Goal: Task Accomplishment & Management: Complete application form

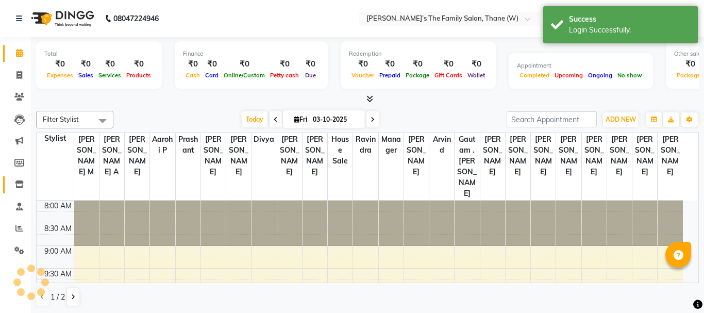
click at [19, 186] on icon at bounding box center [19, 184] width 9 height 8
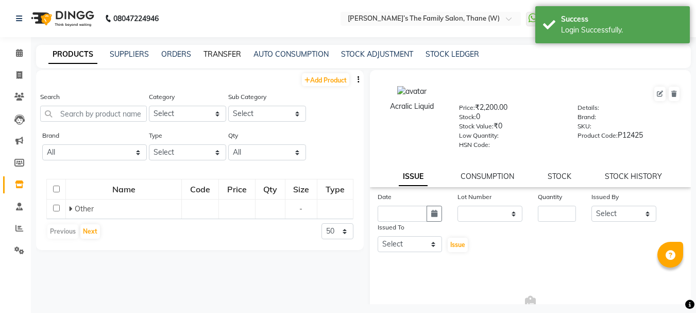
click at [217, 52] on link "TRANSFER" at bounding box center [222, 53] width 38 height 9
select select "sender"
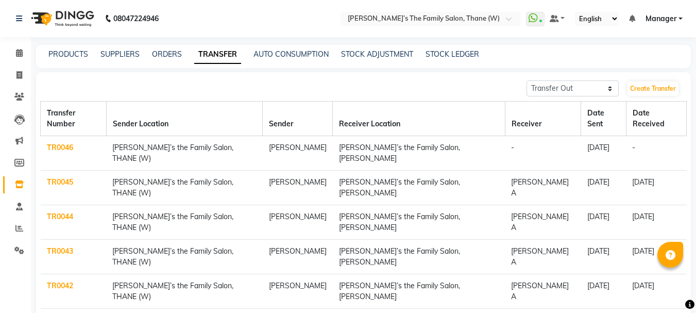
click at [678, 82] on div "Create Transfer" at bounding box center [656, 88] width 60 height 16
click at [670, 87] on link "Create Transfer" at bounding box center [652, 88] width 51 height 14
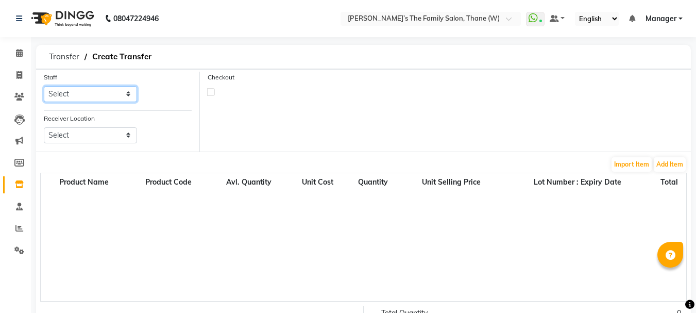
click at [100, 96] on select "Select Aarohi P [PERSON_NAME] [PERSON_NAME] A [PERSON_NAME] .[PERSON_NAME] Hous…" at bounding box center [90, 94] width 93 height 16
select select "35584"
click at [44, 86] on select "Select Aarohi P [PERSON_NAME] [PERSON_NAME] A [PERSON_NAME] .[PERSON_NAME] Hous…" at bounding box center [90, 94] width 93 height 16
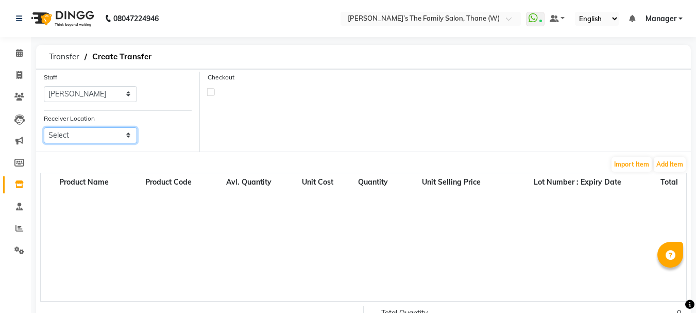
click at [115, 140] on select "Select [PERSON_NAME]’s The Family Salon, [GEOGRAPHIC_DATA]" at bounding box center [90, 135] width 93 height 16
select select "2264"
click at [44, 127] on select "Select [PERSON_NAME]’s The Family Salon, [GEOGRAPHIC_DATA]" at bounding box center [90, 135] width 93 height 16
click at [676, 167] on button "Add Item" at bounding box center [670, 164] width 32 height 14
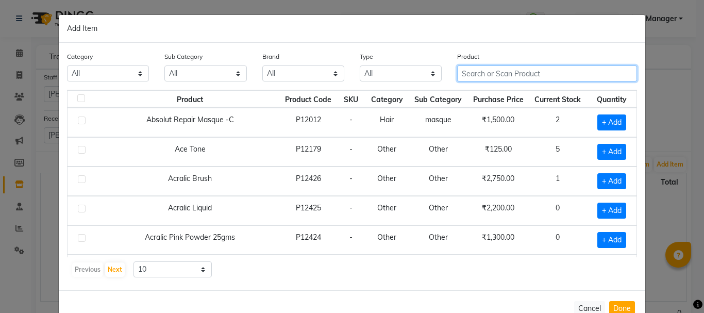
click at [549, 76] on input "text" at bounding box center [547, 73] width 180 height 16
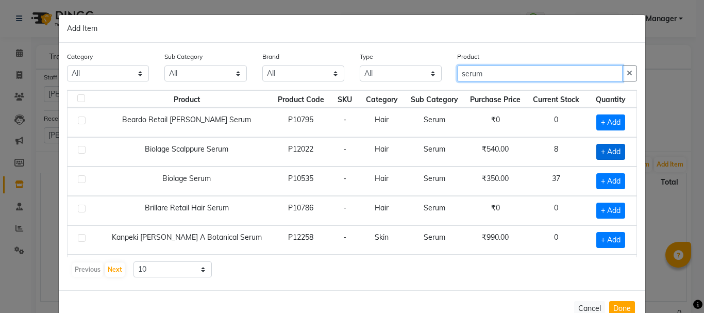
type input "serum"
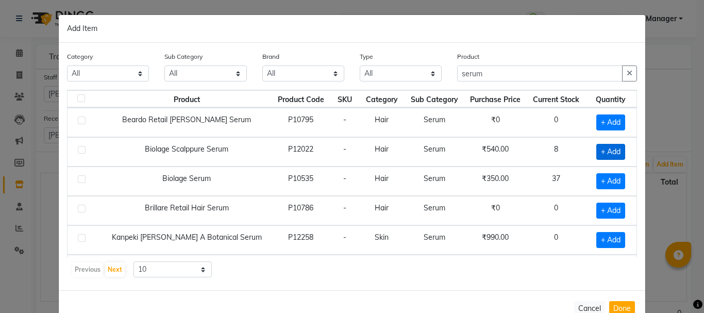
click at [602, 152] on span "+ Add" at bounding box center [610, 152] width 29 height 16
checkbox input "true"
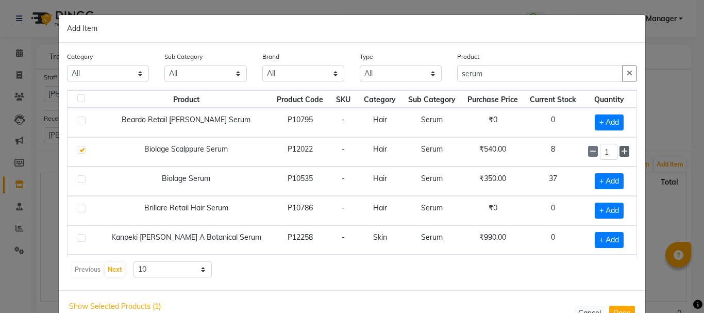
click at [621, 151] on icon at bounding box center [624, 151] width 7 height 7
type input "5"
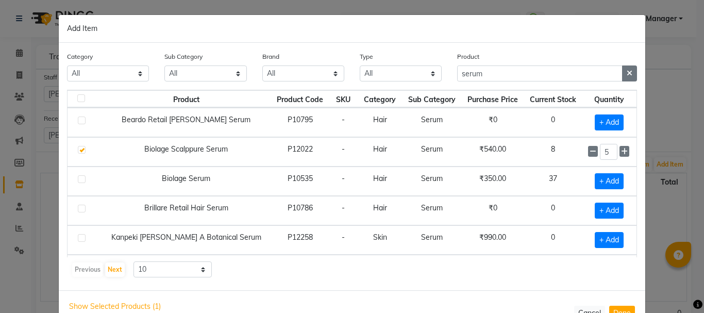
click at [629, 74] on button "button" at bounding box center [629, 73] width 15 height 16
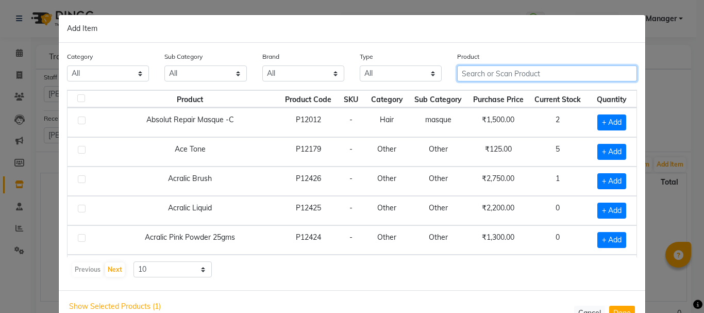
click at [505, 72] on input "text" at bounding box center [547, 73] width 180 height 16
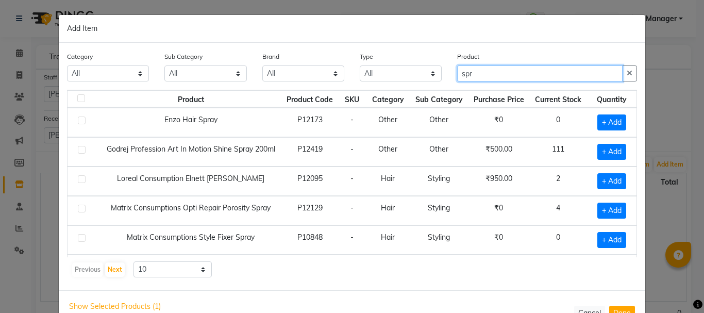
type input "spr"
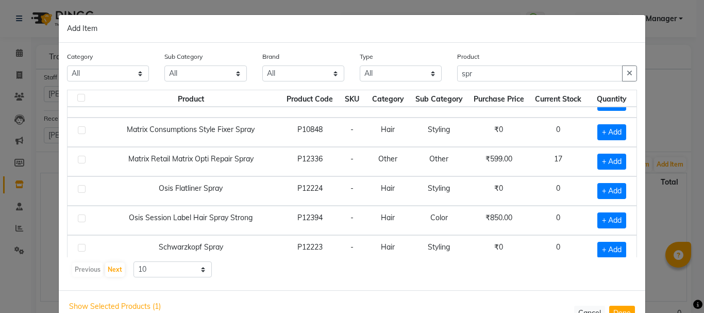
scroll to position [124, 0]
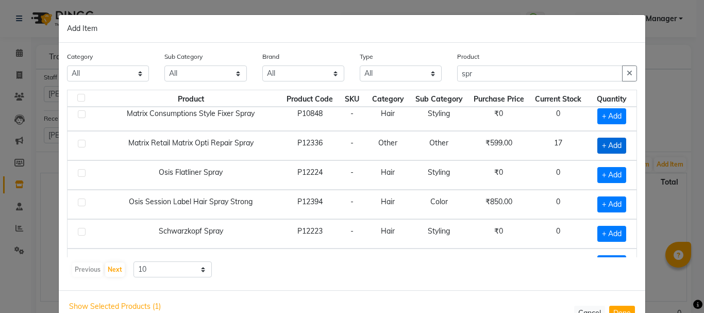
click at [606, 145] on span "+ Add" at bounding box center [611, 146] width 29 height 16
checkbox input "true"
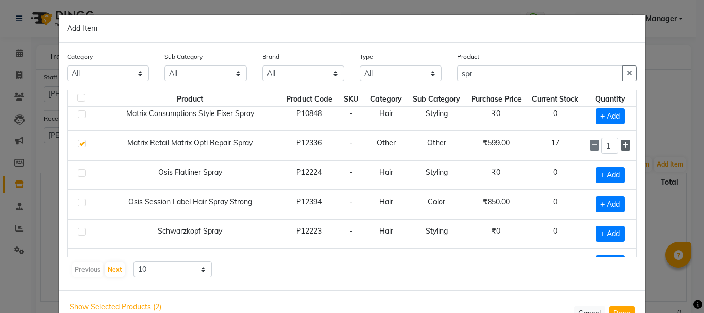
click at [622, 146] on icon at bounding box center [625, 145] width 7 height 7
type input "5"
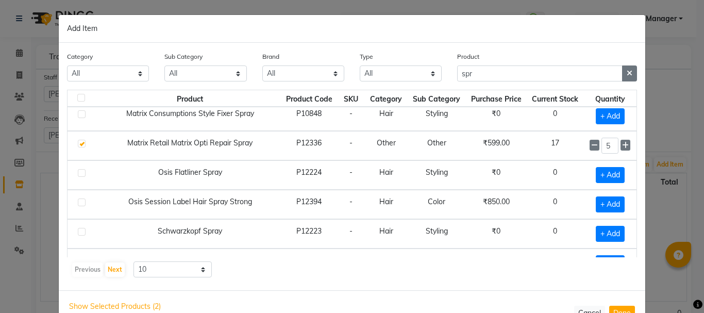
click at [626, 72] on icon "button" at bounding box center [629, 73] width 6 height 7
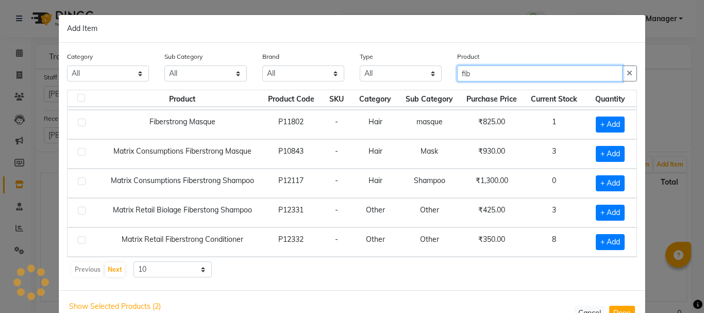
scroll to position [86, 0]
type input "fiber"
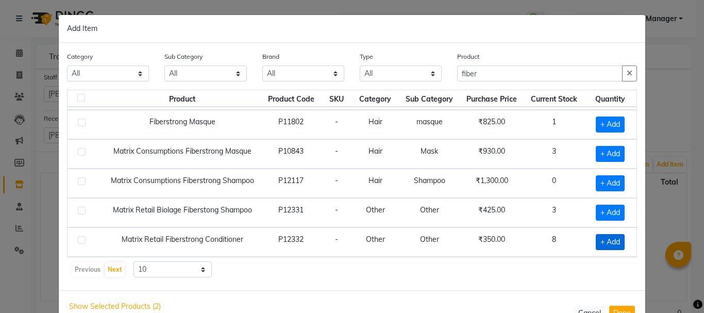
click at [598, 245] on span "+ Add" at bounding box center [609, 242] width 29 height 16
checkbox input "true"
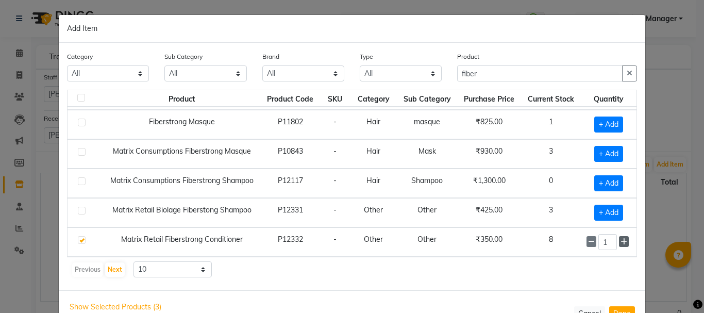
click at [620, 244] on icon at bounding box center [623, 241] width 7 height 7
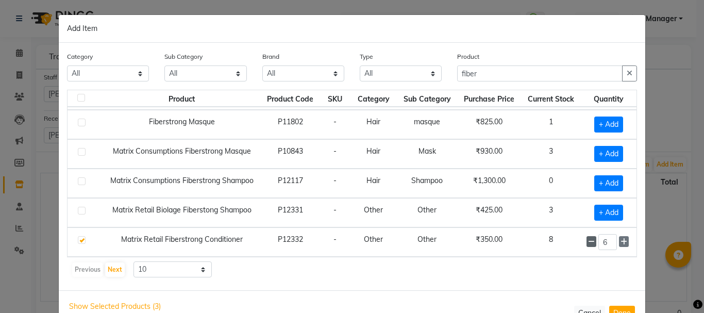
click at [588, 240] on icon at bounding box center [591, 241] width 7 height 7
type input "5"
click at [626, 76] on icon "button" at bounding box center [629, 73] width 6 height 7
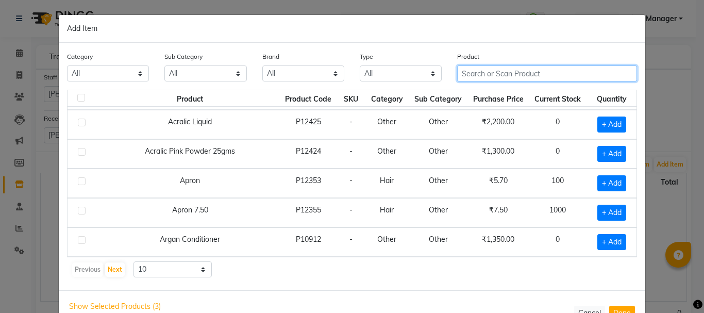
scroll to position [124, 0]
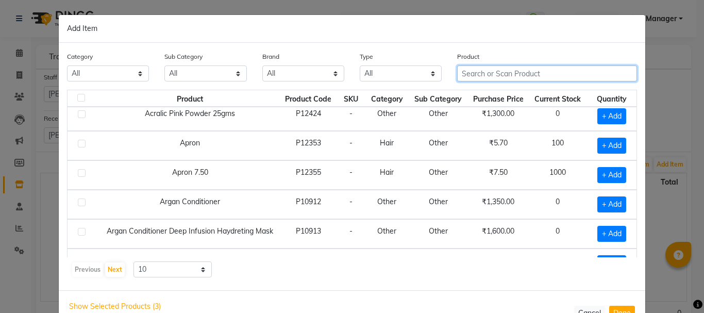
click at [596, 74] on input "text" at bounding box center [547, 73] width 180 height 16
type input "d"
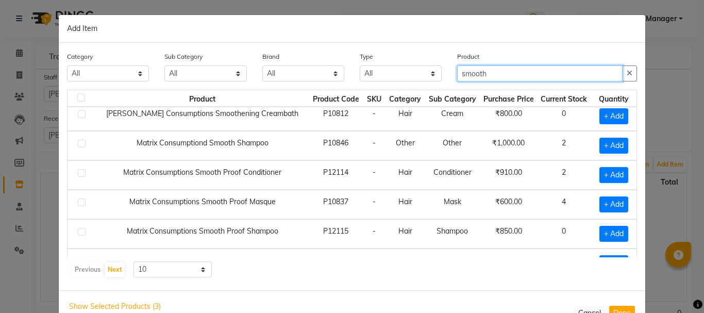
type input "smooth"
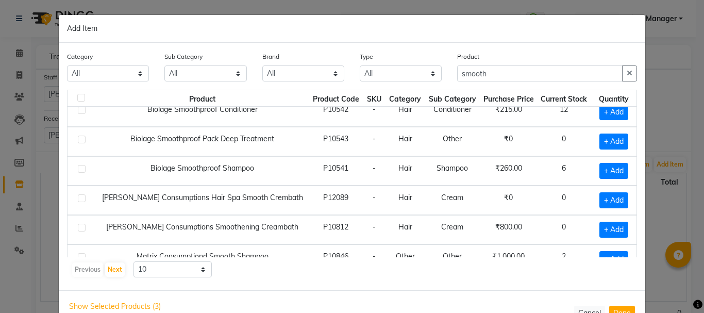
scroll to position [0, 0]
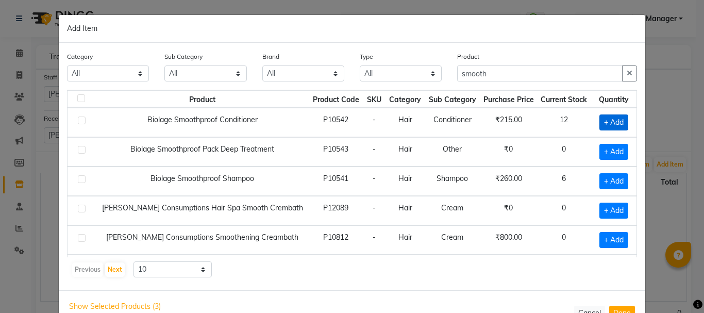
click at [609, 125] on span "+ Add" at bounding box center [613, 122] width 29 height 16
checkbox input "true"
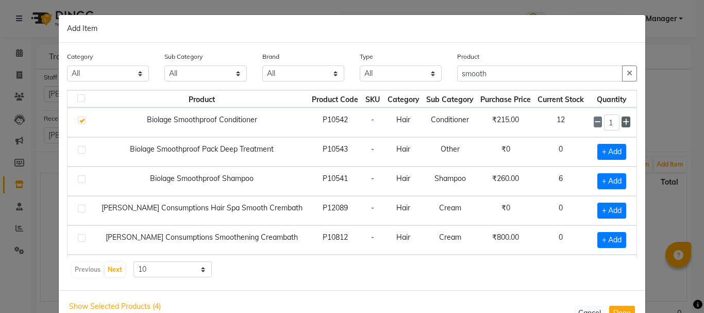
click at [622, 122] on icon at bounding box center [625, 121] width 7 height 7
type input "2"
click at [626, 70] on icon "button" at bounding box center [629, 73] width 6 height 7
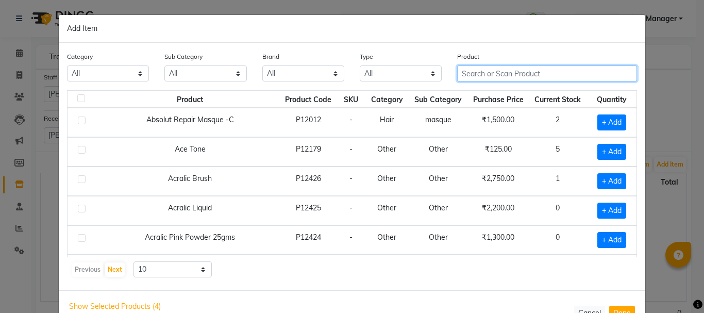
click at [547, 73] on input "text" at bounding box center [547, 73] width 180 height 16
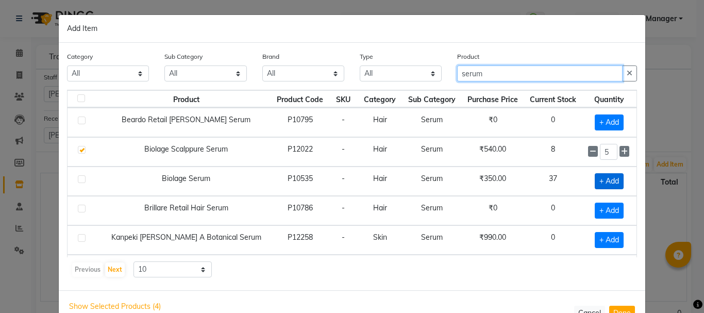
type input "serum"
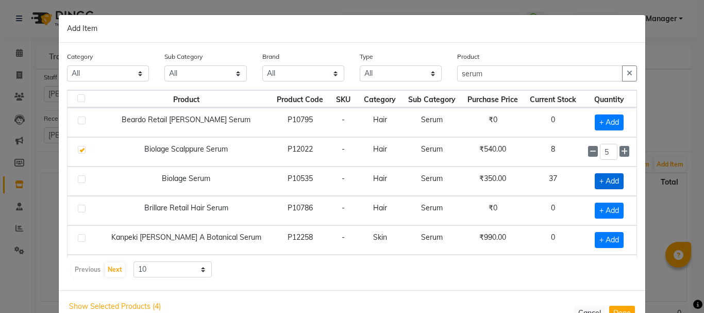
click at [609, 183] on span "+ Add" at bounding box center [608, 181] width 29 height 16
checkbox input "true"
click at [621, 181] on icon at bounding box center [624, 180] width 7 height 7
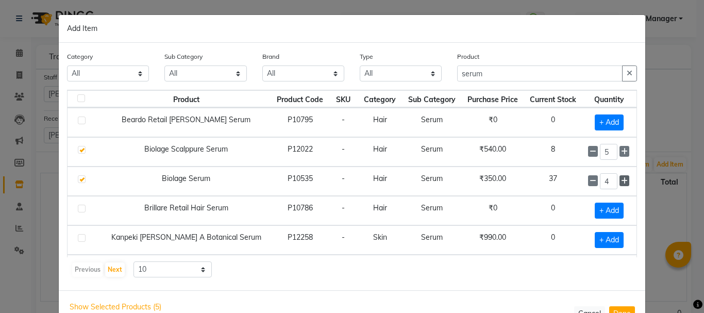
click at [621, 181] on icon at bounding box center [624, 180] width 7 height 7
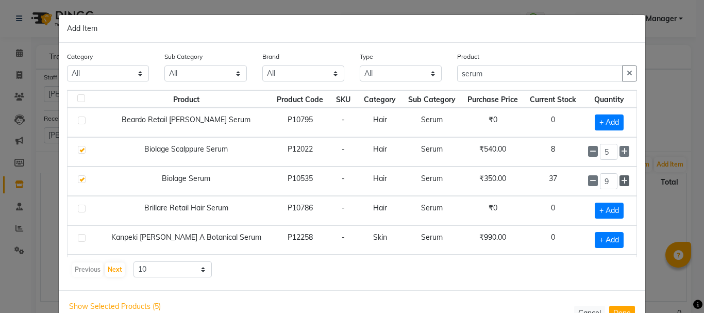
click at [621, 181] on icon at bounding box center [624, 180] width 7 height 7
type input "10"
click at [626, 74] on icon "button" at bounding box center [629, 73] width 6 height 7
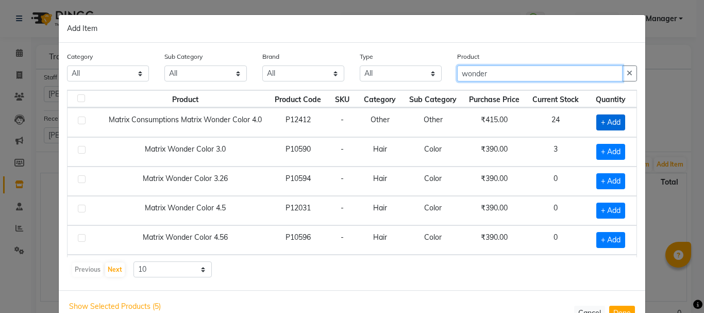
type input "wonder"
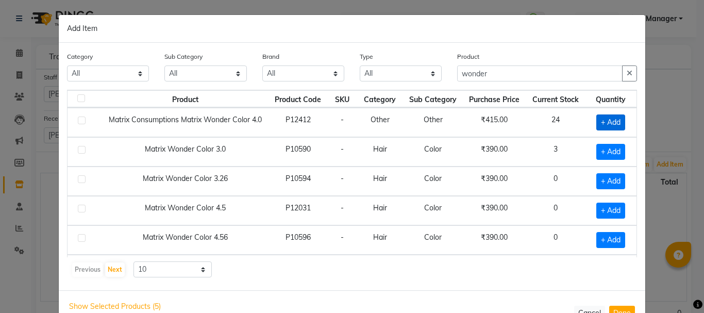
click at [612, 120] on span "+ Add" at bounding box center [610, 122] width 29 height 16
checkbox input "true"
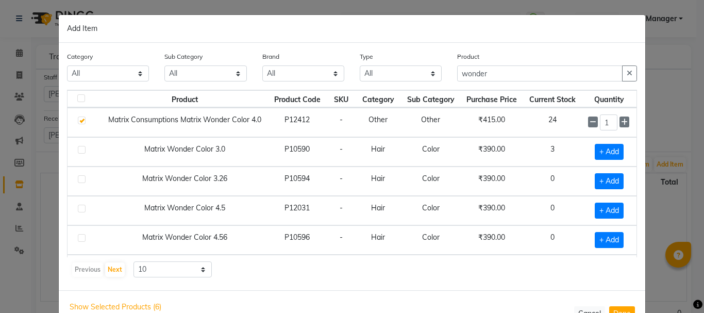
click at [621, 120] on icon at bounding box center [624, 121] width 7 height 7
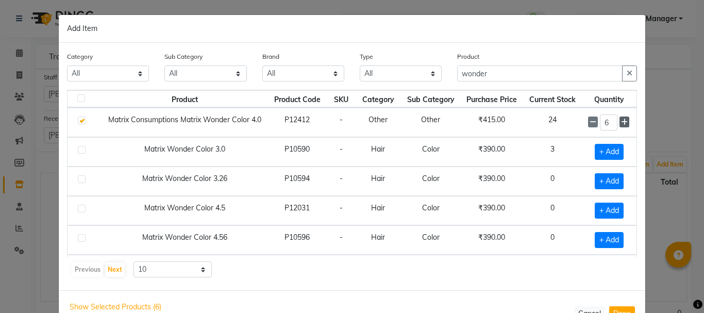
click at [621, 120] on icon at bounding box center [624, 121] width 7 height 7
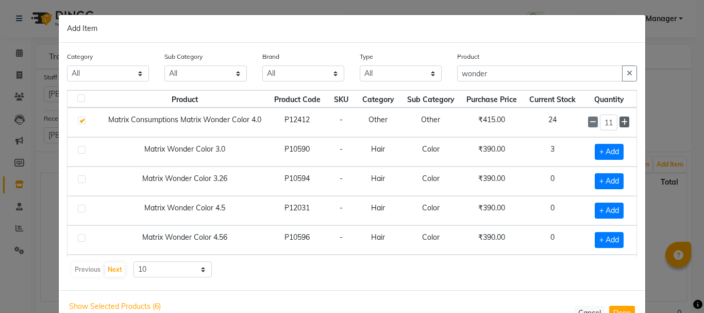
click at [621, 120] on icon at bounding box center [624, 121] width 7 height 7
type input "14"
click at [626, 75] on icon "button" at bounding box center [629, 73] width 6 height 7
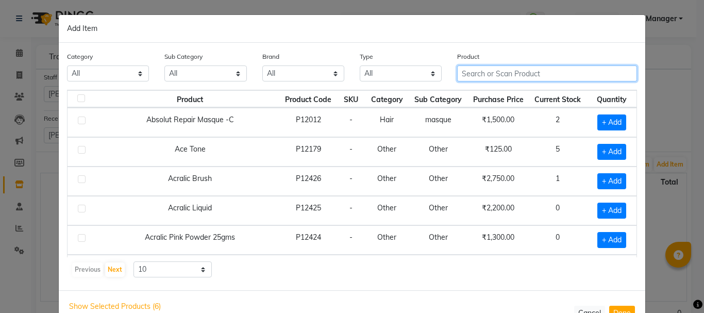
click at [521, 69] on input "text" at bounding box center [547, 73] width 180 height 16
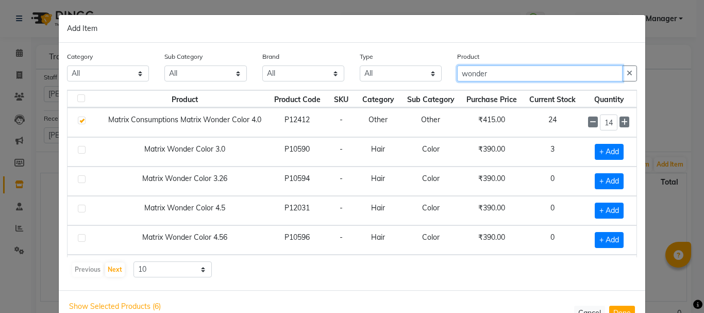
type input "wonder"
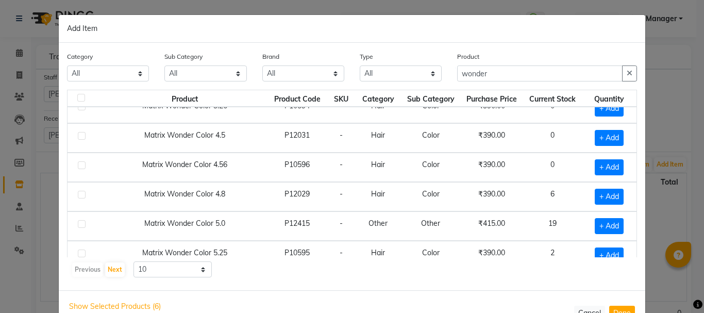
scroll to position [82, 0]
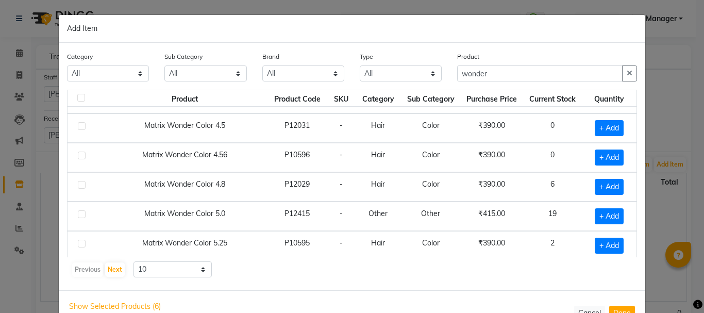
click at [616, 220] on div "+ Add" at bounding box center [609, 216] width 42 height 16
click at [608, 217] on span "+ Add" at bounding box center [608, 216] width 29 height 16
checkbox input "true"
click at [621, 216] on icon at bounding box center [624, 215] width 7 height 7
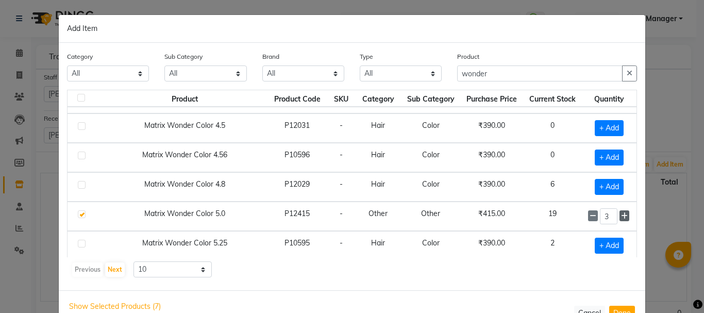
click at [621, 216] on icon at bounding box center [624, 215] width 7 height 7
type input "5"
click at [627, 72] on icon "button" at bounding box center [629, 73] width 6 height 7
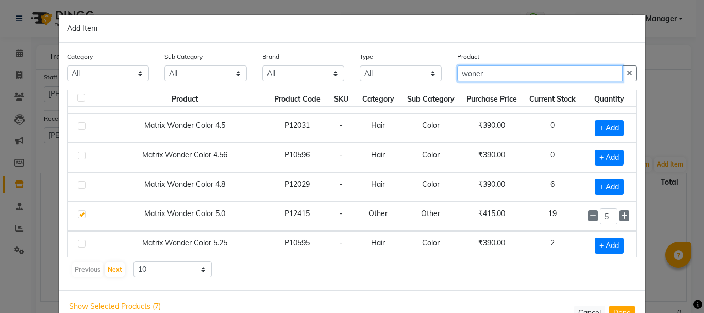
type input "woner"
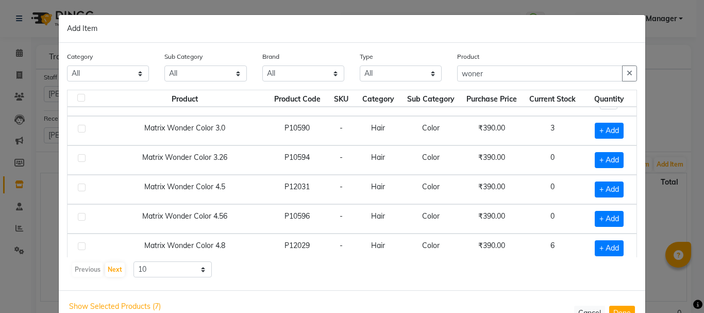
scroll to position [0, 0]
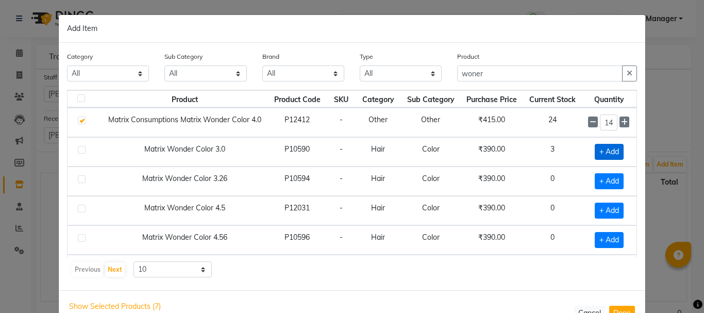
click at [594, 155] on span "+ Add" at bounding box center [608, 152] width 29 height 16
checkbox input "true"
click at [621, 154] on icon at bounding box center [624, 151] width 7 height 7
type input "3"
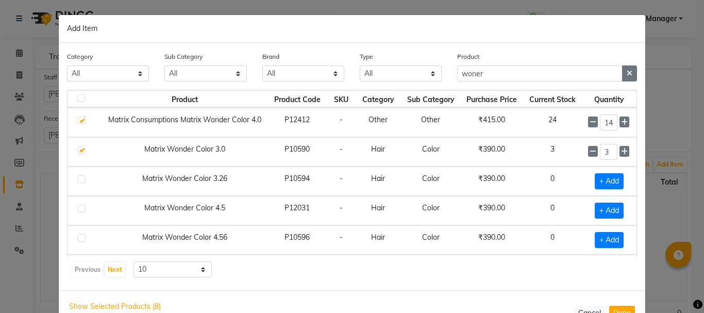
click at [627, 74] on icon "button" at bounding box center [629, 73] width 6 height 7
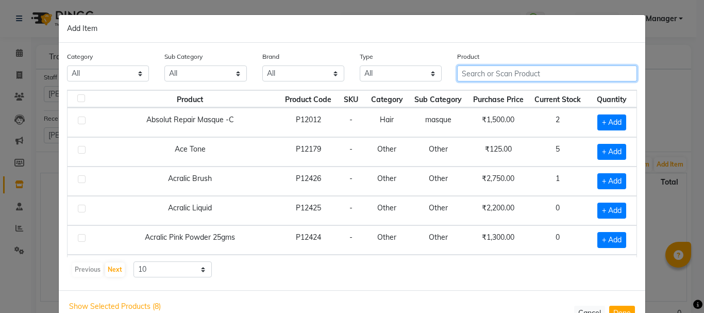
click at [608, 75] on input "text" at bounding box center [547, 73] width 180 height 16
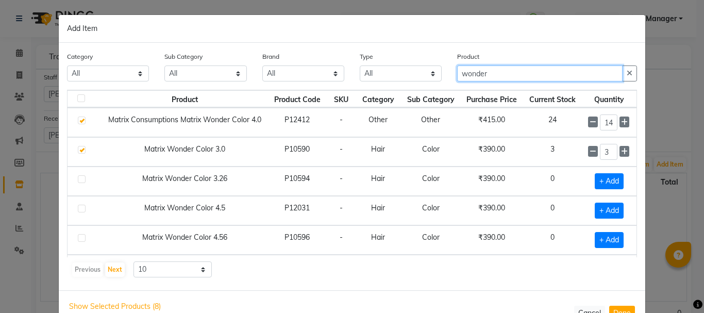
type input "wonder"
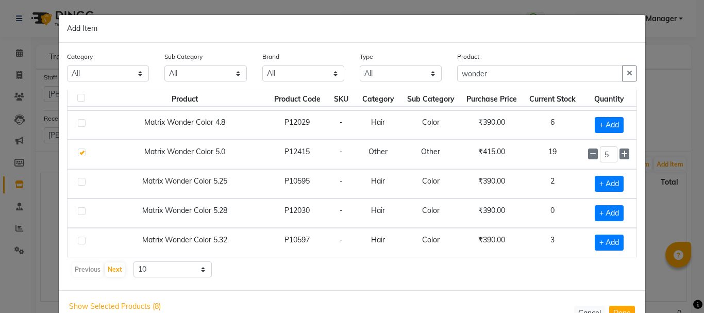
scroll to position [145, 0]
click at [596, 178] on span "+ Add" at bounding box center [608, 183] width 29 height 16
checkbox input "true"
click at [621, 182] on icon at bounding box center [624, 182] width 7 height 7
type input "2"
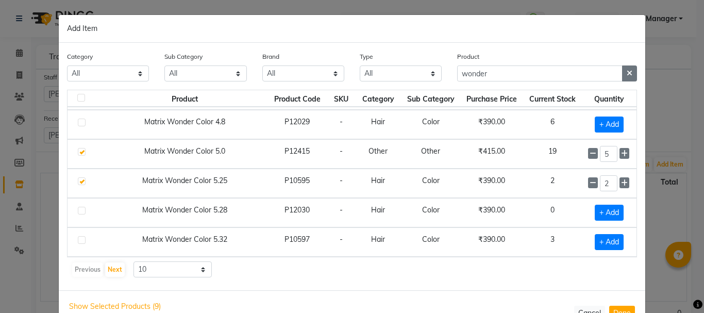
click at [626, 74] on icon "button" at bounding box center [629, 73] width 6 height 7
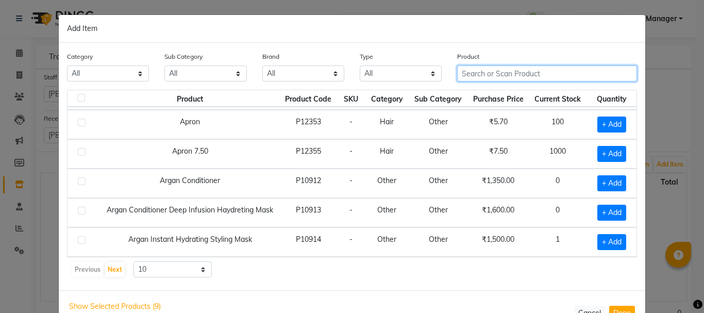
click at [587, 74] on input "text" at bounding box center [547, 73] width 180 height 16
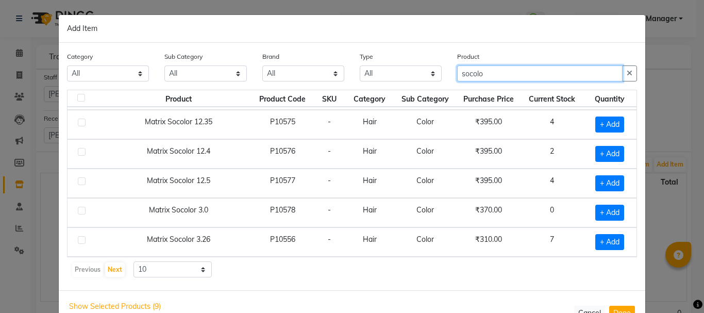
type input "socolo"
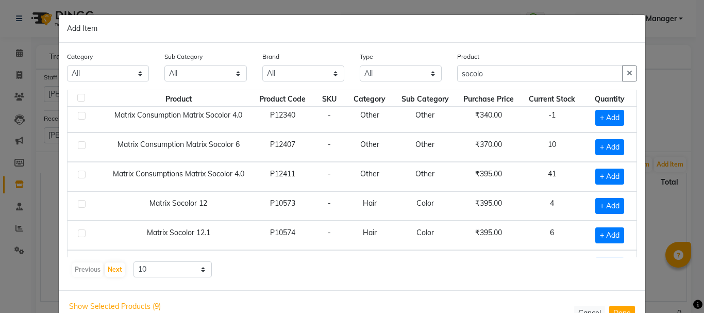
scroll to position [0, 0]
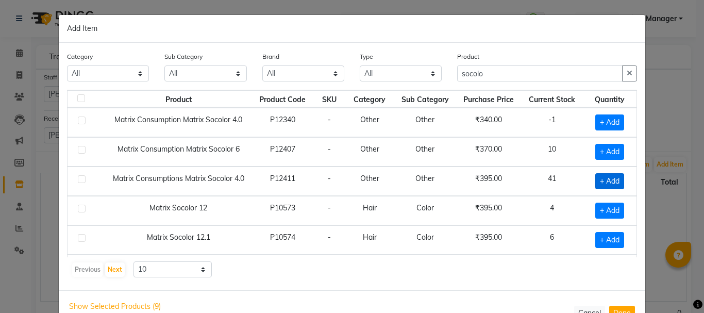
click at [599, 181] on span "+ Add" at bounding box center [609, 181] width 29 height 16
checkbox input "true"
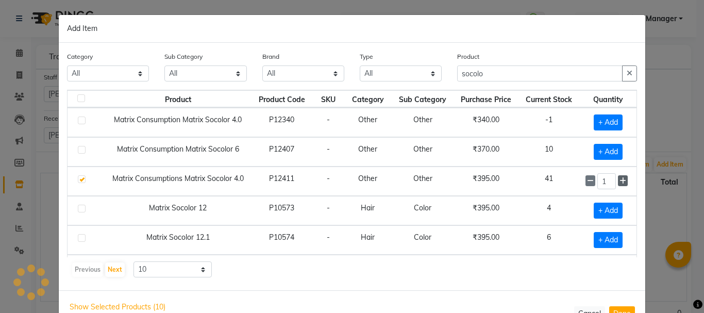
click at [619, 182] on icon at bounding box center [622, 180] width 7 height 7
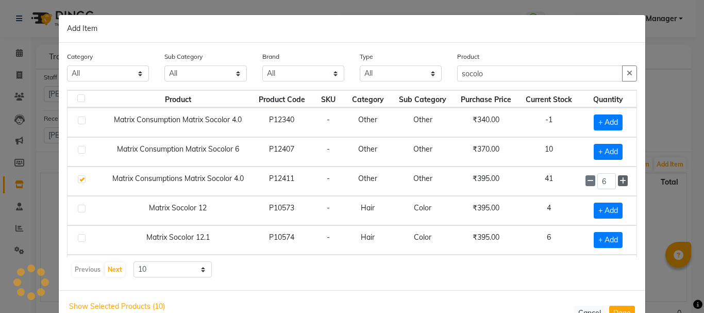
click at [619, 182] on icon at bounding box center [622, 180] width 7 height 7
type input "10"
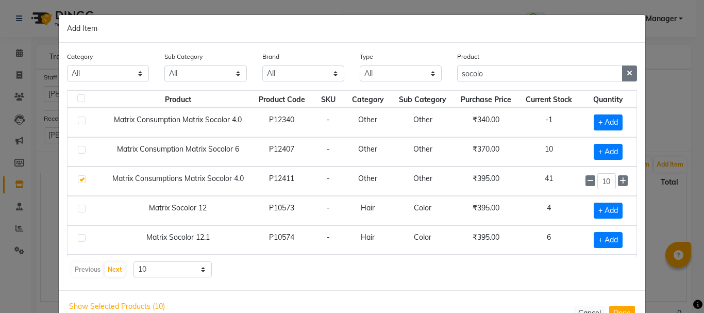
click at [626, 70] on icon "button" at bounding box center [629, 73] width 6 height 7
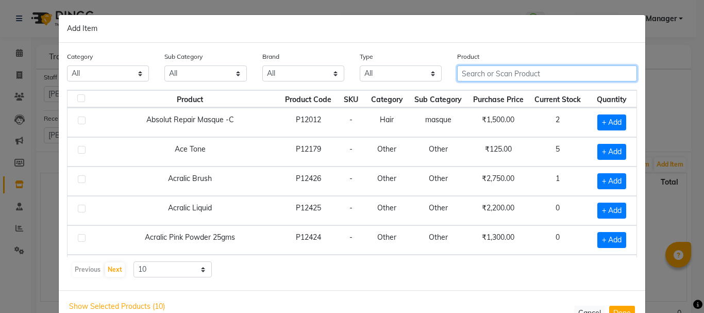
click at [574, 77] on input "text" at bounding box center [547, 73] width 180 height 16
type input "c"
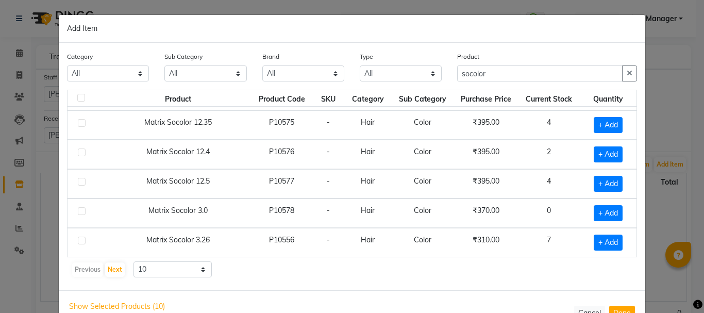
scroll to position [145, 0]
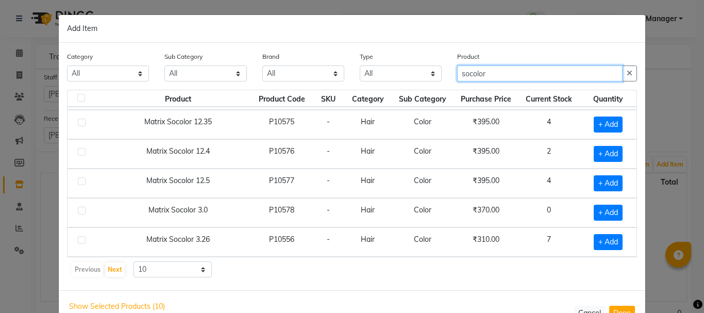
click at [574, 77] on input "socolor" at bounding box center [539, 73] width 165 height 16
type input "s"
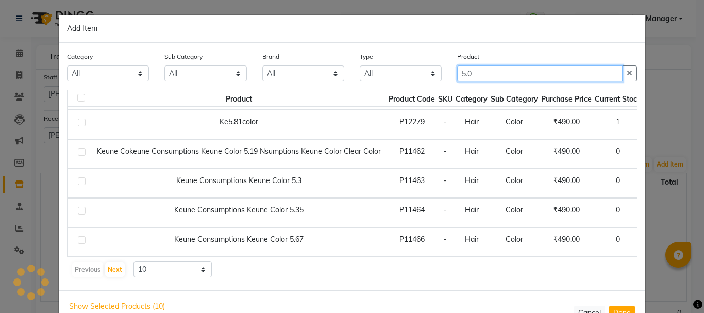
scroll to position [0, 0]
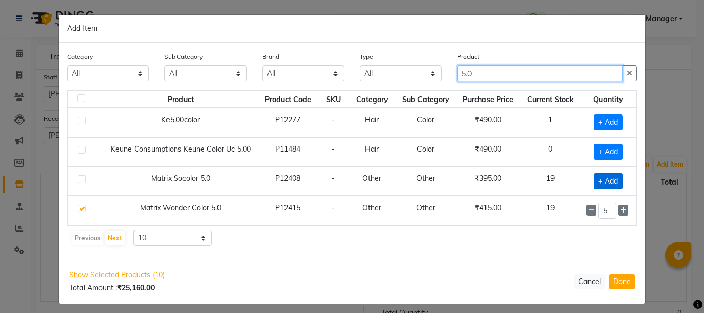
type input "5.0"
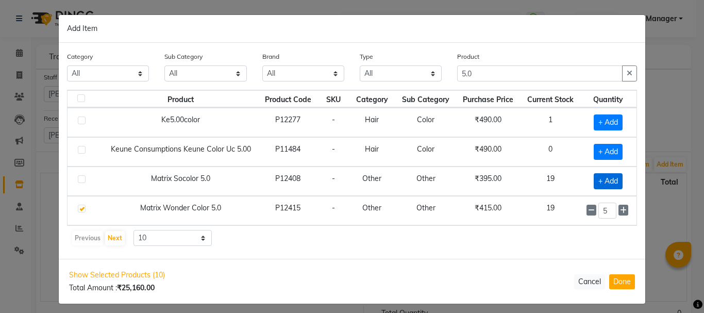
click at [608, 182] on span "+ Add" at bounding box center [607, 181] width 29 height 16
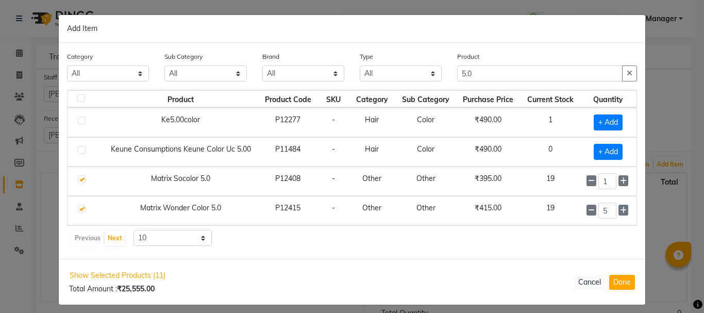
checkbox input "true"
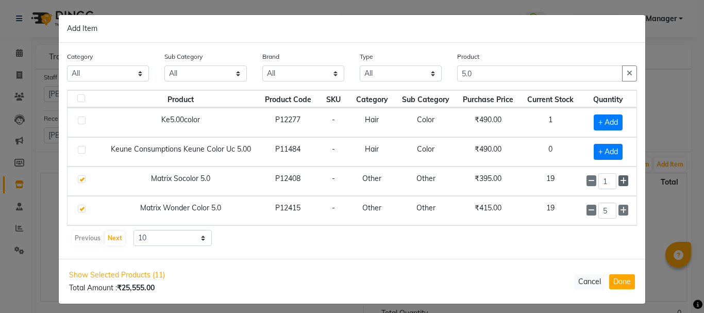
click at [621, 182] on icon at bounding box center [623, 180] width 7 height 7
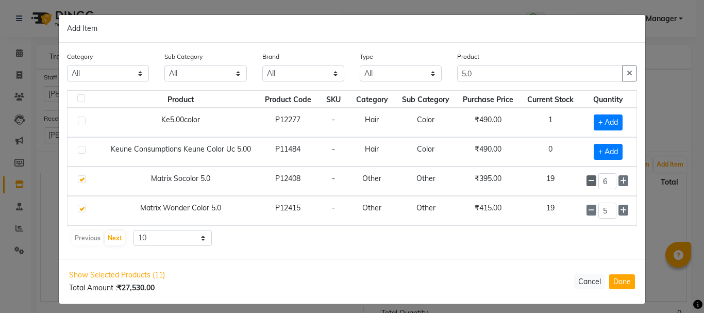
click at [588, 178] on icon at bounding box center [591, 180] width 7 height 7
type input "5"
click at [626, 73] on icon "button" at bounding box center [629, 73] width 6 height 7
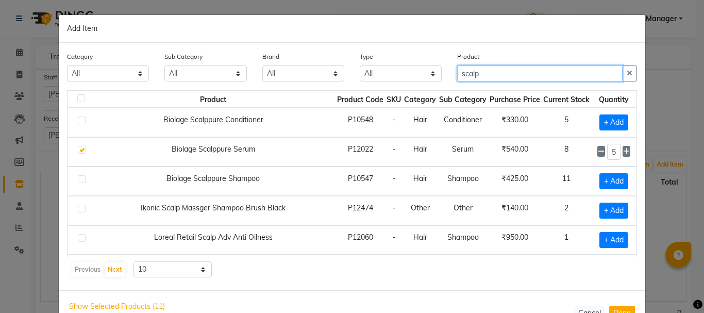
click at [530, 73] on input "scalp" at bounding box center [539, 73] width 165 height 16
type input "s"
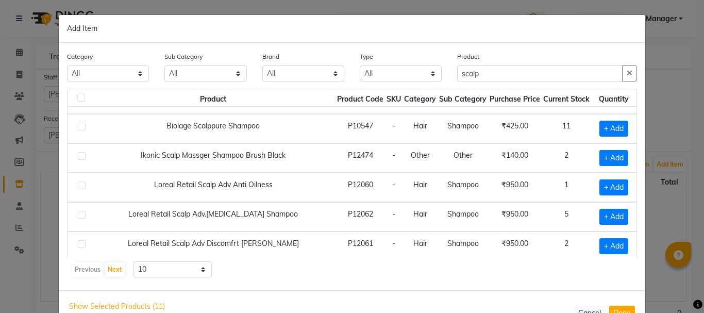
scroll to position [42, 0]
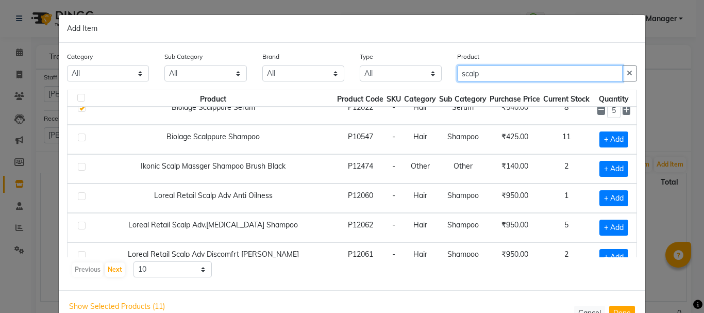
click at [560, 73] on input "scalp" at bounding box center [539, 73] width 165 height 16
type input "s"
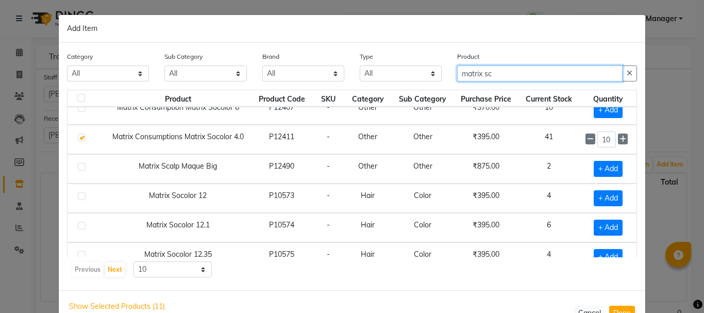
scroll to position [0, 0]
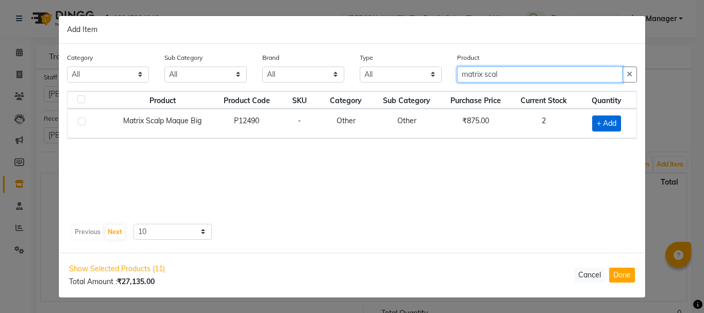
type input "matrix scal"
click at [610, 128] on span "+ Add" at bounding box center [606, 123] width 29 height 16
checkbox input "true"
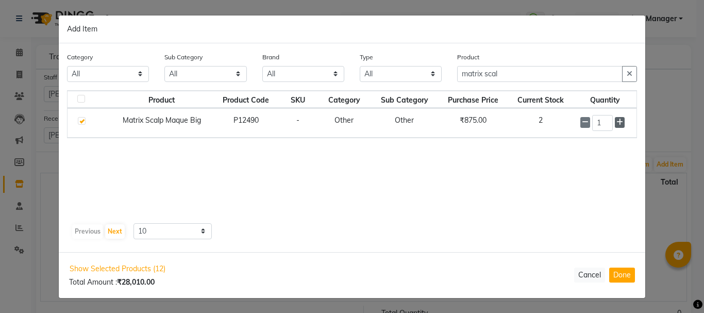
click at [621, 125] on icon at bounding box center [619, 121] width 7 height 7
type input "2"
click at [628, 76] on icon "button" at bounding box center [629, 74] width 6 height 7
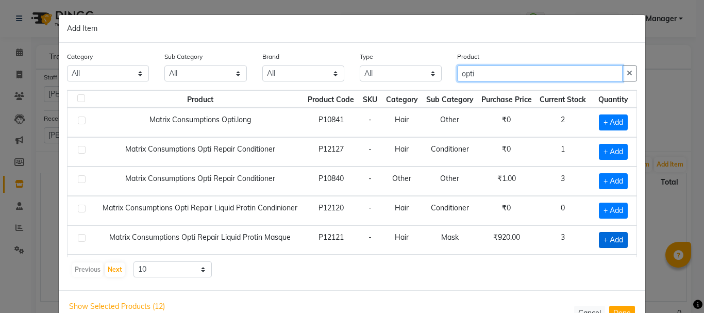
type input "opti"
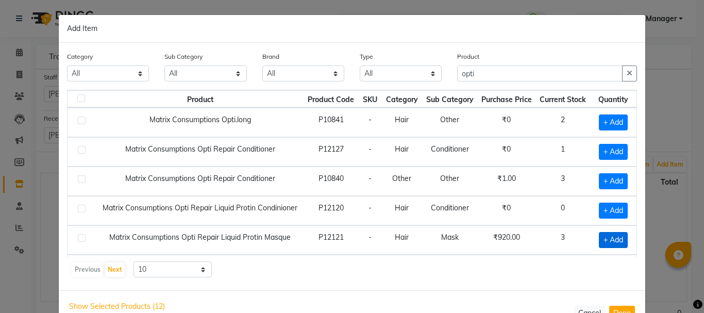
click at [610, 239] on span "+ Add" at bounding box center [613, 240] width 29 height 16
checkbox input "true"
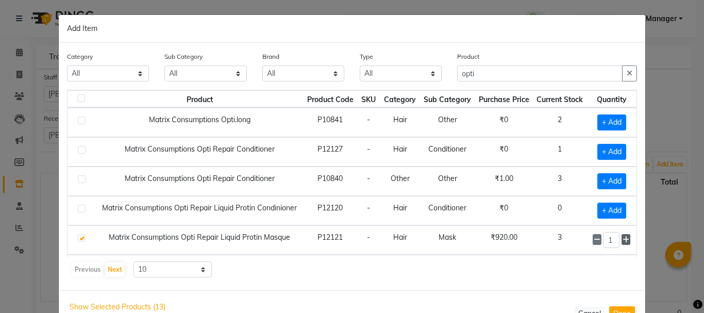
click at [622, 240] on icon at bounding box center [625, 239] width 7 height 7
click at [593, 242] on icon at bounding box center [596, 239] width 7 height 7
type input "1"
click at [626, 70] on icon "button" at bounding box center [629, 73] width 6 height 7
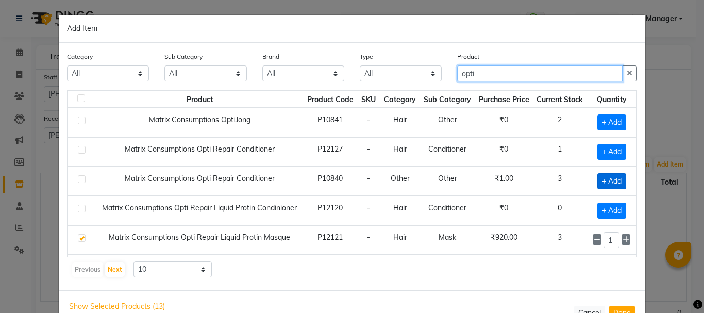
type input "opti"
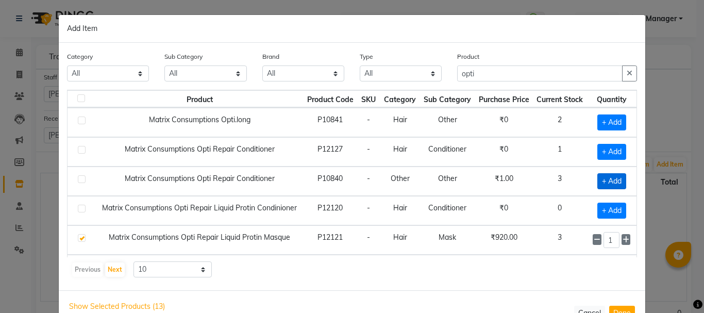
click at [598, 181] on span "+ Add" at bounding box center [611, 181] width 29 height 16
checkbox input "true"
click at [622, 75] on button "button" at bounding box center [629, 73] width 15 height 16
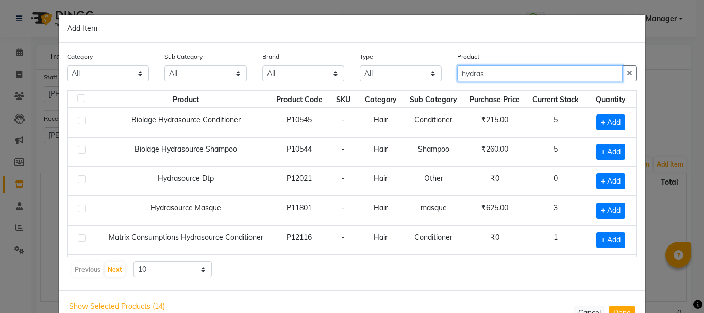
type input "hydras"
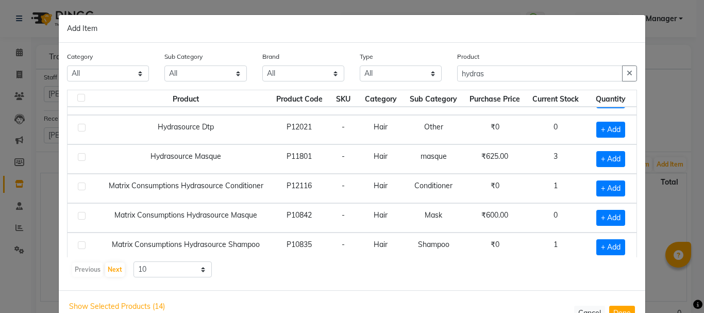
scroll to position [62, 0]
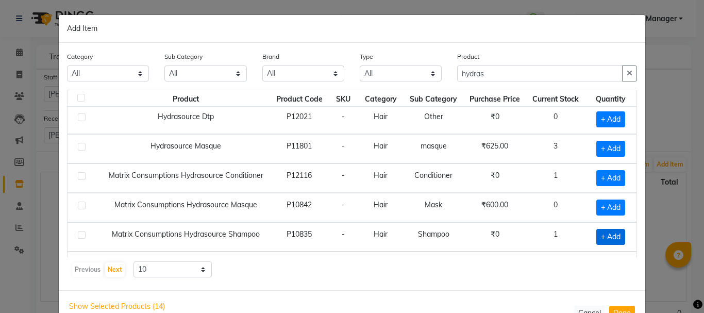
click at [601, 238] on span "+ Add" at bounding box center [610, 237] width 29 height 16
checkbox input "true"
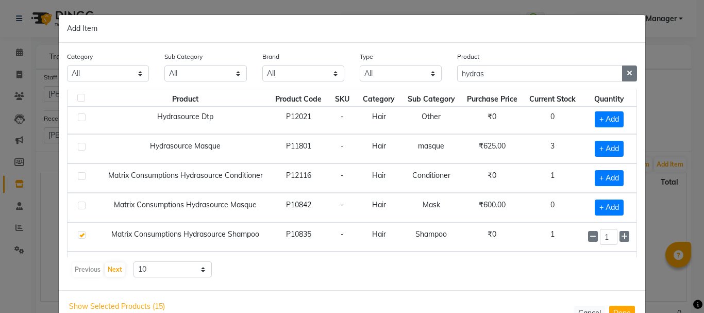
click at [626, 70] on icon "button" at bounding box center [629, 73] width 6 height 7
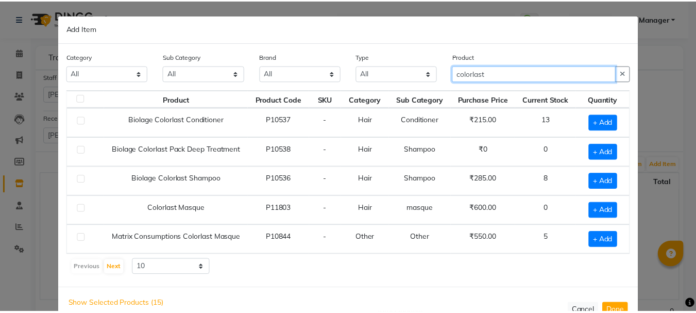
scroll to position [0, 0]
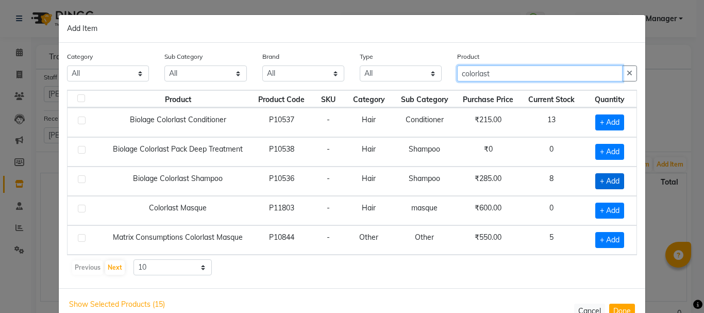
type input "colorlast"
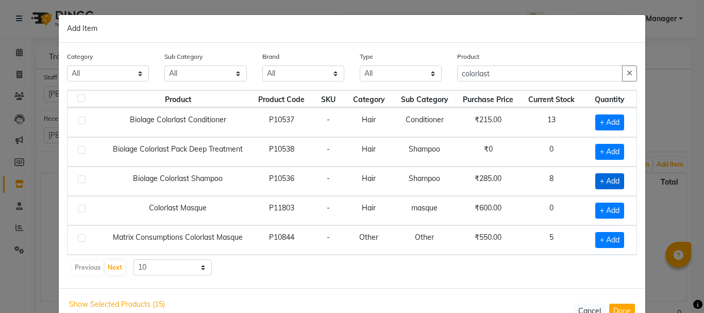
click at [597, 181] on span "+ Add" at bounding box center [609, 181] width 29 height 16
checkbox input "true"
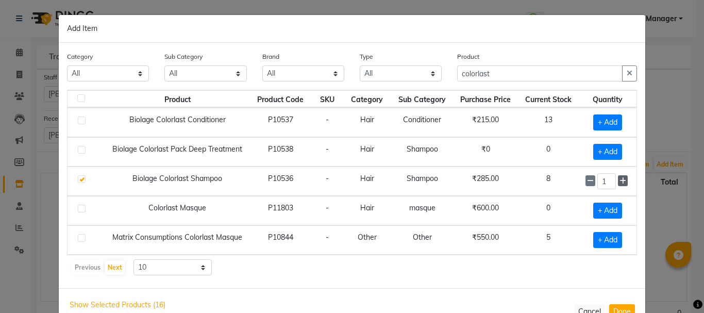
click at [619, 181] on icon at bounding box center [622, 180] width 7 height 7
type input "2"
drag, startPoint x: 627, startPoint y: 72, endPoint x: 566, endPoint y: 73, distance: 61.3
click at [566, 73] on div "colorlast" at bounding box center [547, 73] width 180 height 16
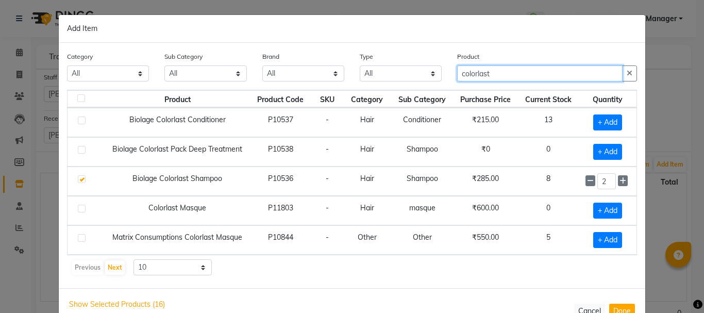
click at [566, 73] on input "colorlast" at bounding box center [539, 73] width 165 height 16
type input "c"
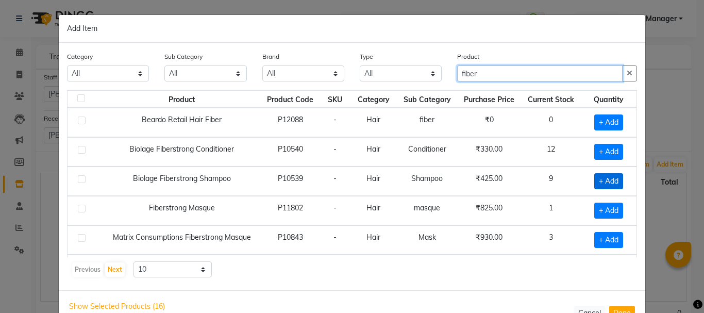
type input "fiber"
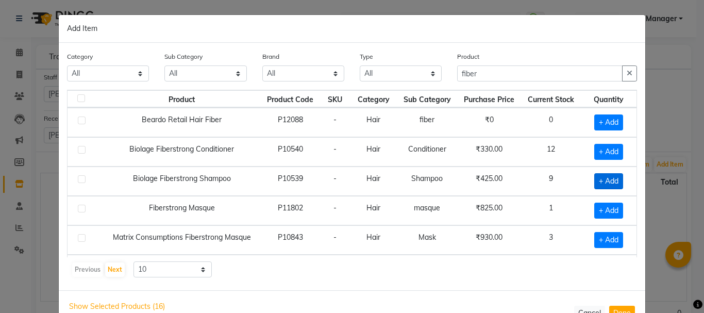
click at [598, 184] on span "+ Add" at bounding box center [608, 181] width 29 height 16
checkbox input "true"
click at [620, 183] on icon at bounding box center [623, 180] width 7 height 7
type input "3"
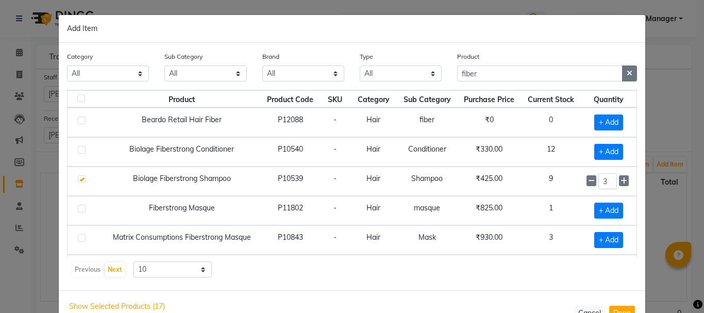
click at [630, 75] on button "button" at bounding box center [629, 73] width 15 height 16
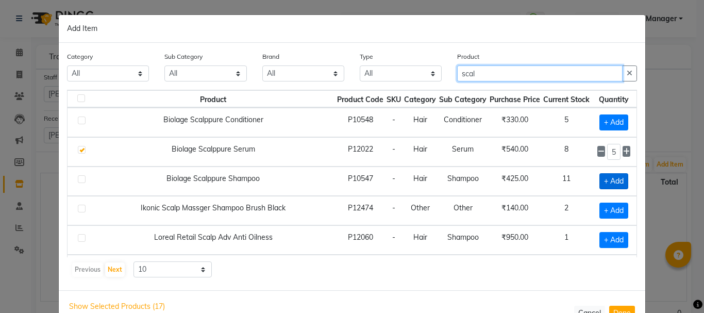
type input "scal"
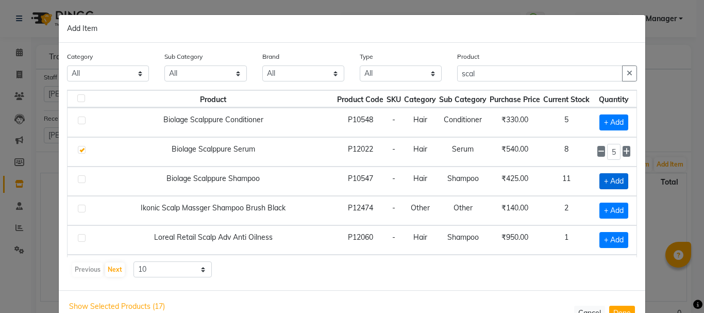
click at [603, 182] on span "+ Add" at bounding box center [613, 181] width 29 height 16
checkbox input "true"
click at [623, 179] on icon at bounding box center [626, 180] width 7 height 7
type input "2"
click at [615, 306] on button "Done" at bounding box center [622, 312] width 26 height 15
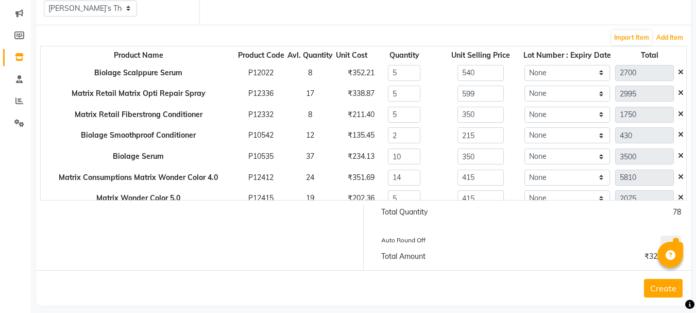
scroll to position [137, 0]
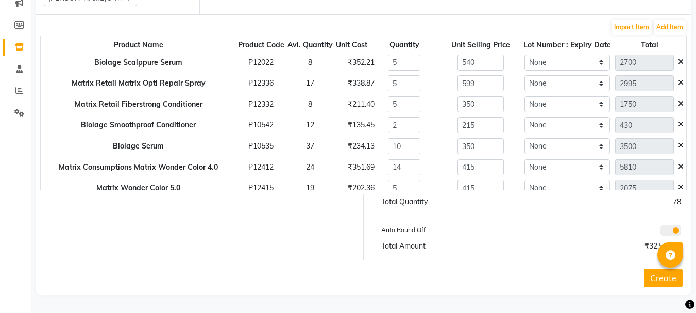
click at [655, 278] on button "Create" at bounding box center [663, 277] width 39 height 19
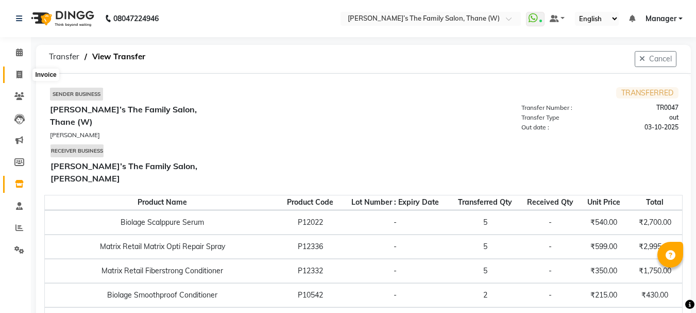
click at [18, 72] on icon at bounding box center [19, 75] width 6 height 8
select select "service"
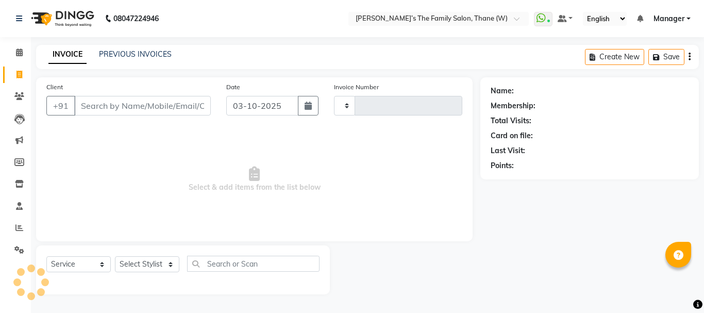
type input "3708"
select select "8004"
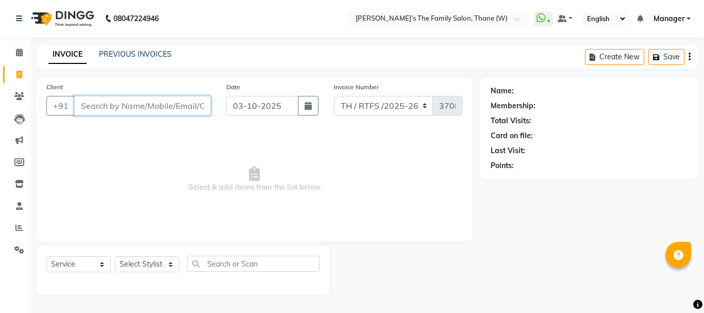
click at [118, 105] on input "Client" at bounding box center [142, 106] width 137 height 20
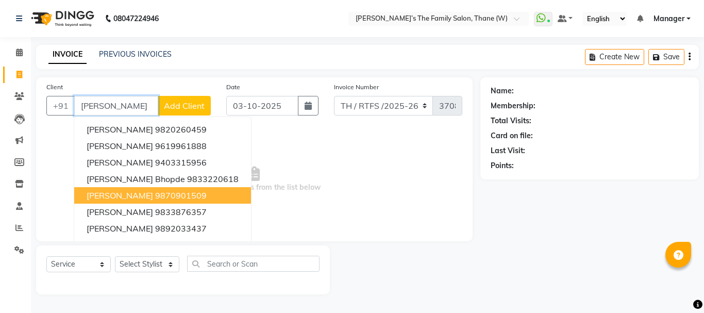
click at [137, 196] on span "[PERSON_NAME]" at bounding box center [120, 195] width 66 height 10
type input "9870901509"
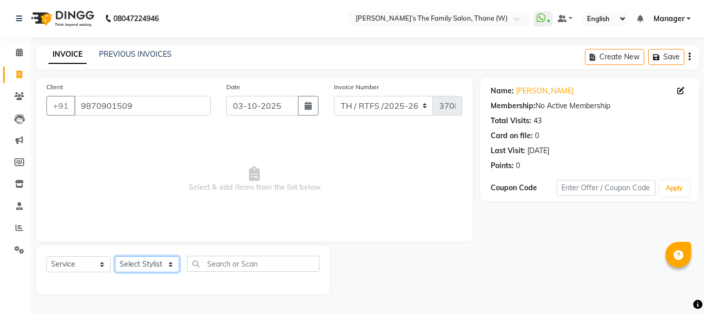
click at [150, 264] on select "Select Stylist Aarohi P [PERSON_NAME] [PERSON_NAME] A [PERSON_NAME] .[PERSON_NA…" at bounding box center [147, 264] width 64 height 16
select select "35580"
click at [115, 256] on select "Select Stylist Aarohi P [PERSON_NAME] [PERSON_NAME] A [PERSON_NAME] .[PERSON_NA…" at bounding box center [147, 264] width 64 height 16
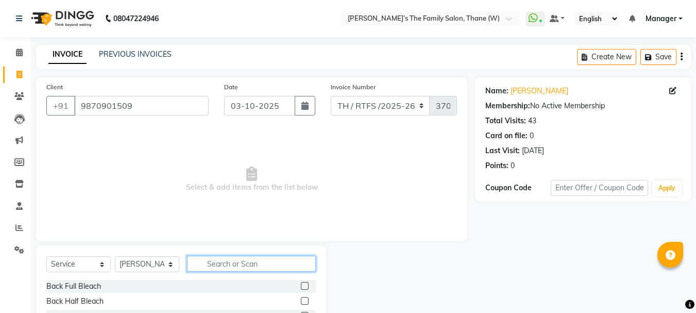
click at [229, 263] on input "text" at bounding box center [251, 264] width 129 height 16
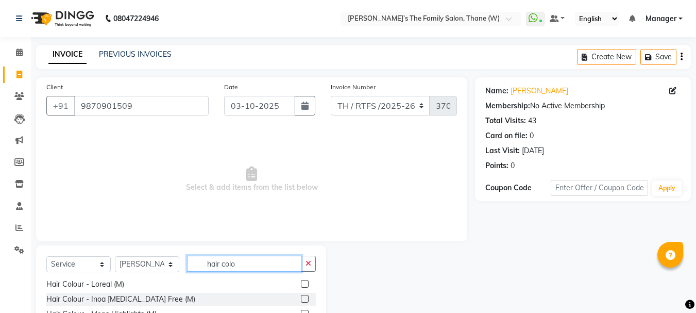
scroll to position [18, 0]
type input "hair colo"
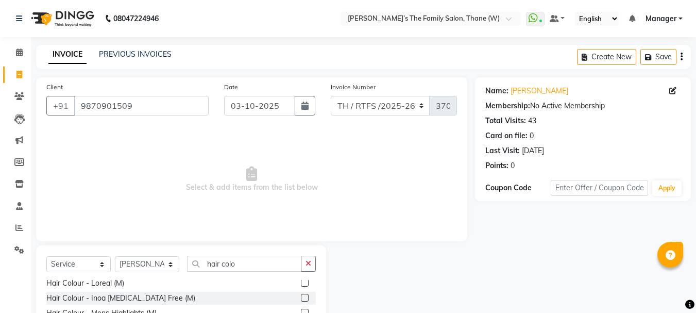
click at [301, 298] on label at bounding box center [305, 298] width 8 height 8
click at [301, 298] on input "checkbox" at bounding box center [304, 298] width 7 height 7
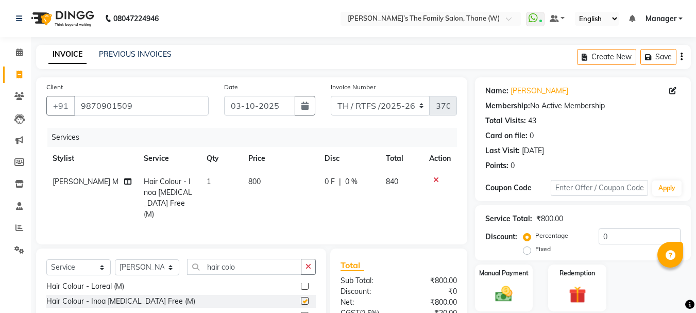
checkbox input "false"
click at [259, 264] on input "hair colo" at bounding box center [244, 267] width 114 height 16
type input "h"
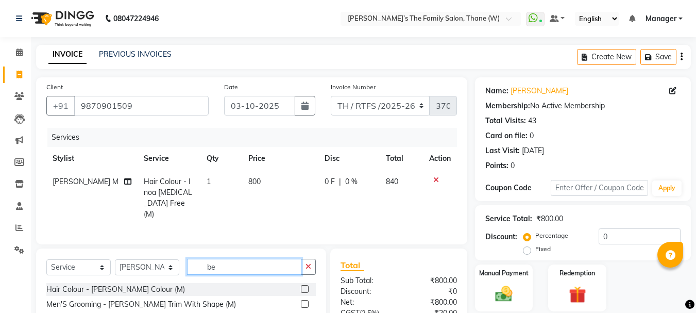
scroll to position [0, 0]
type input "bear"
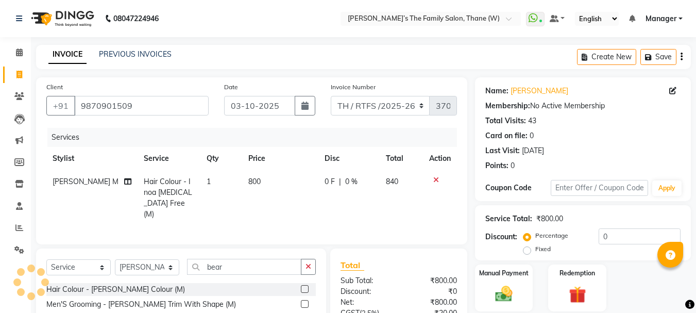
click at [304, 300] on label at bounding box center [305, 304] width 8 height 8
click at [304, 301] on input "checkbox" at bounding box center [304, 304] width 7 height 7
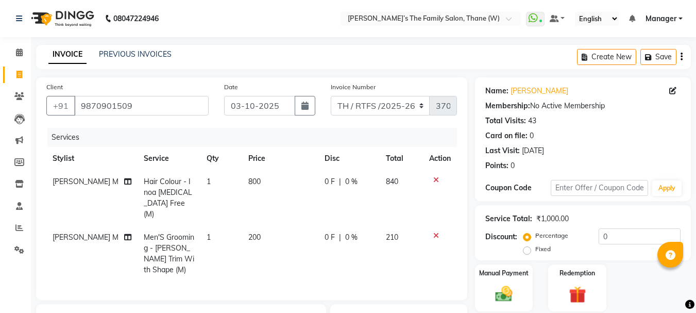
checkbox input "false"
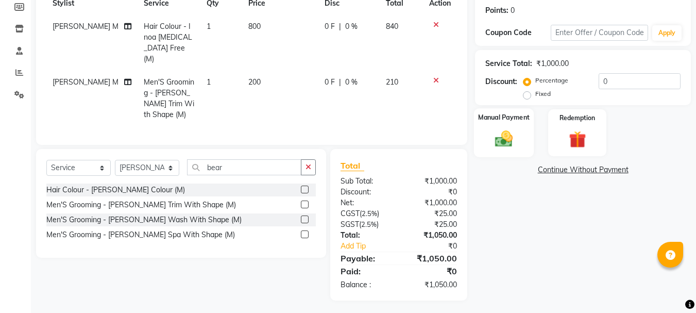
click at [510, 137] on img at bounding box center [503, 138] width 29 height 21
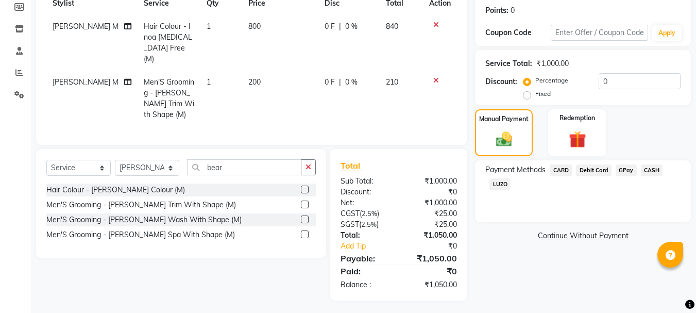
click at [625, 171] on span "GPay" at bounding box center [626, 170] width 21 height 12
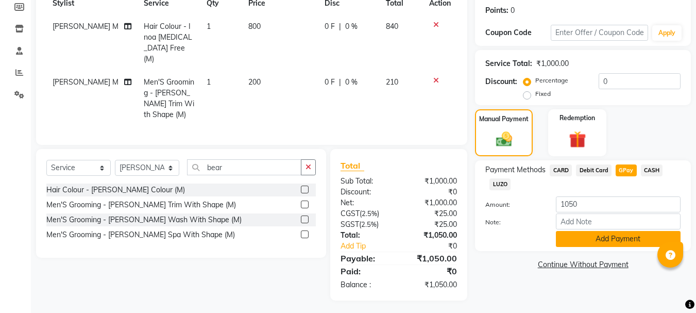
click at [598, 238] on button "Add Payment" at bounding box center [618, 239] width 125 height 16
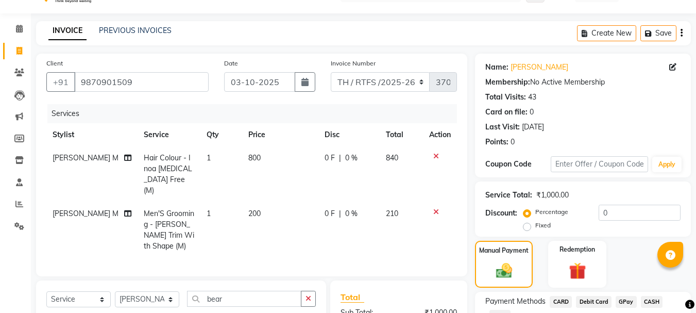
scroll to position [177, 0]
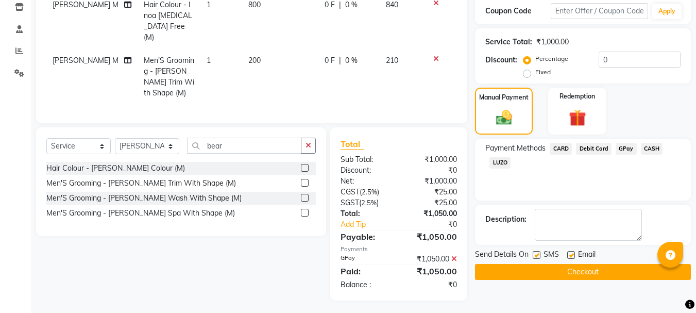
click at [637, 270] on button "Checkout" at bounding box center [583, 272] width 216 height 16
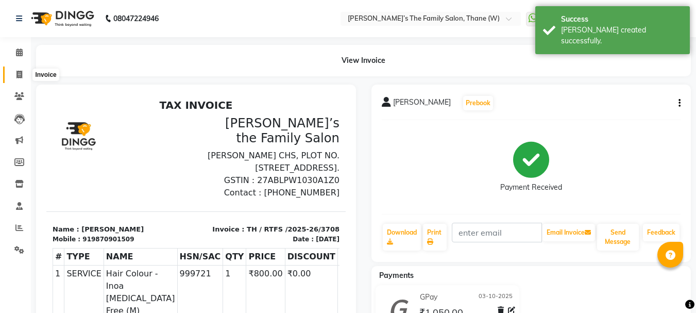
click at [19, 75] on icon at bounding box center [19, 75] width 6 height 8
select select "service"
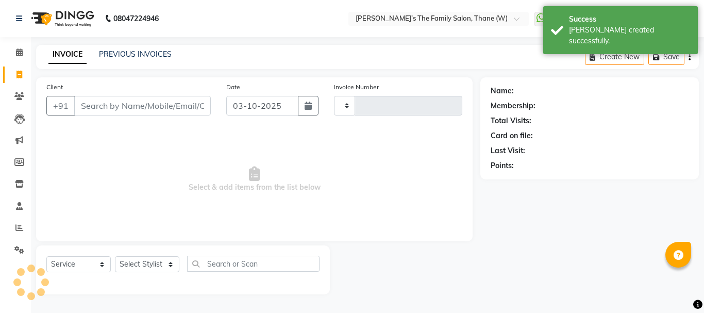
type input "3709"
select select "8004"
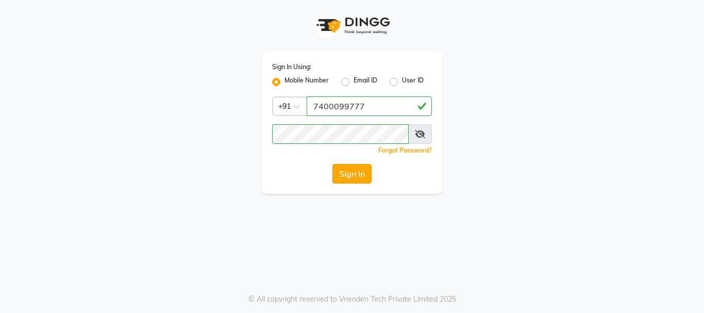
click at [349, 177] on button "Sign In" at bounding box center [351, 174] width 39 height 20
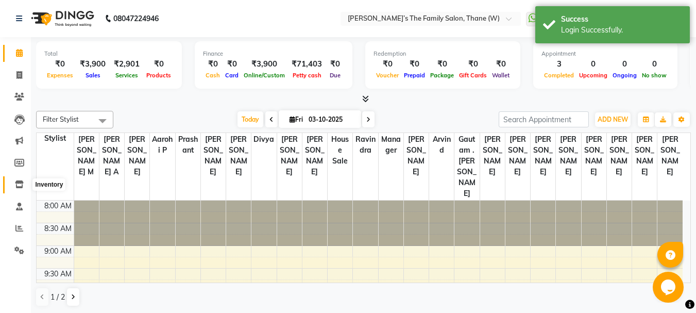
click at [21, 186] on icon at bounding box center [19, 184] width 9 height 8
select select
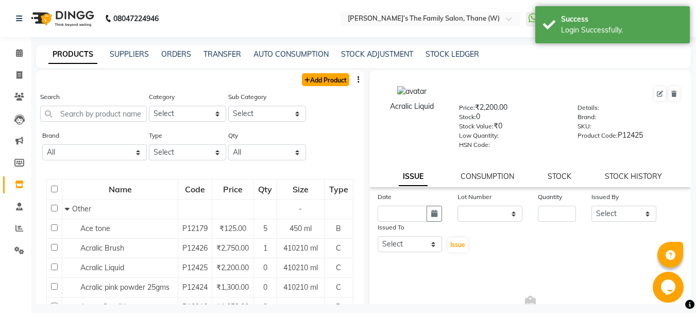
click at [336, 84] on link "Add Product" at bounding box center [325, 79] width 47 height 13
select select "true"
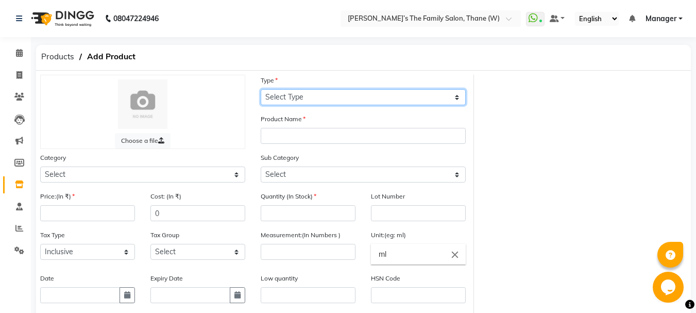
click at [336, 90] on select "Select Type Both Retail Consumable" at bounding box center [363, 97] width 205 height 16
select select "C"
click at [261, 89] on select "Select Type Both Retail Consumable" at bounding box center [363, 97] width 205 height 16
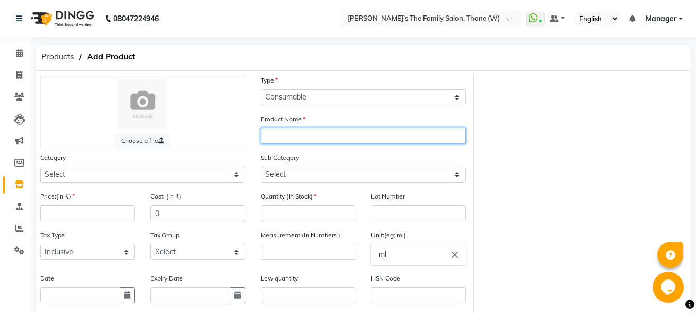
click at [303, 135] on input "text" at bounding box center [363, 136] width 205 height 16
type input "Matrix scalp maque big"
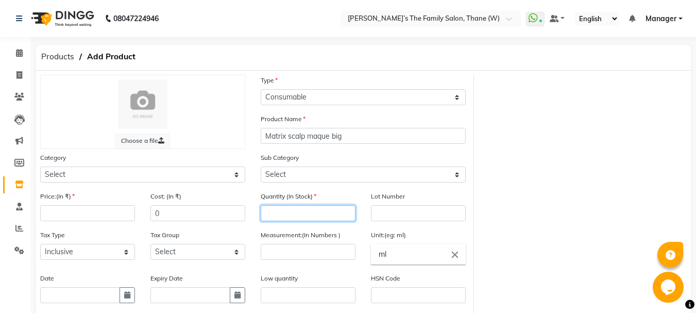
click at [308, 209] on input "number" at bounding box center [308, 213] width 95 height 16
type input "2"
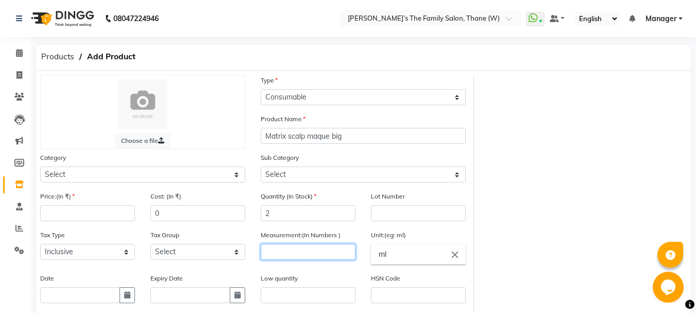
click at [300, 253] on input "number" at bounding box center [308, 252] width 95 height 16
type input "490"
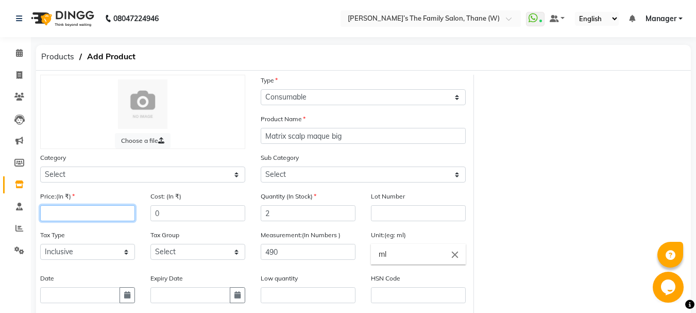
click at [101, 215] on input "number" at bounding box center [87, 213] width 95 height 16
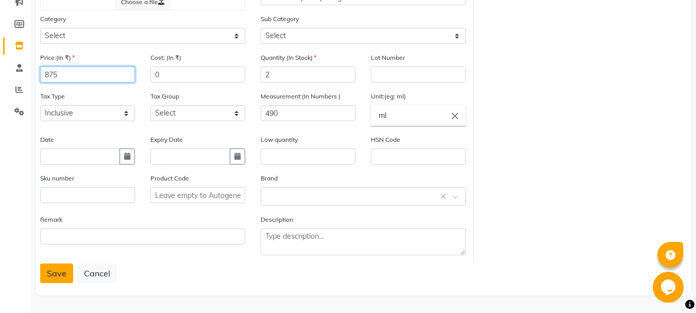
type input "875"
click at [62, 273] on button "Save" at bounding box center [56, 273] width 33 height 20
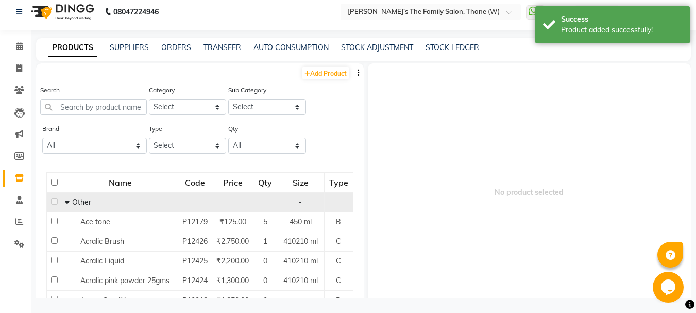
scroll to position [7, 0]
